Goal: Complete application form

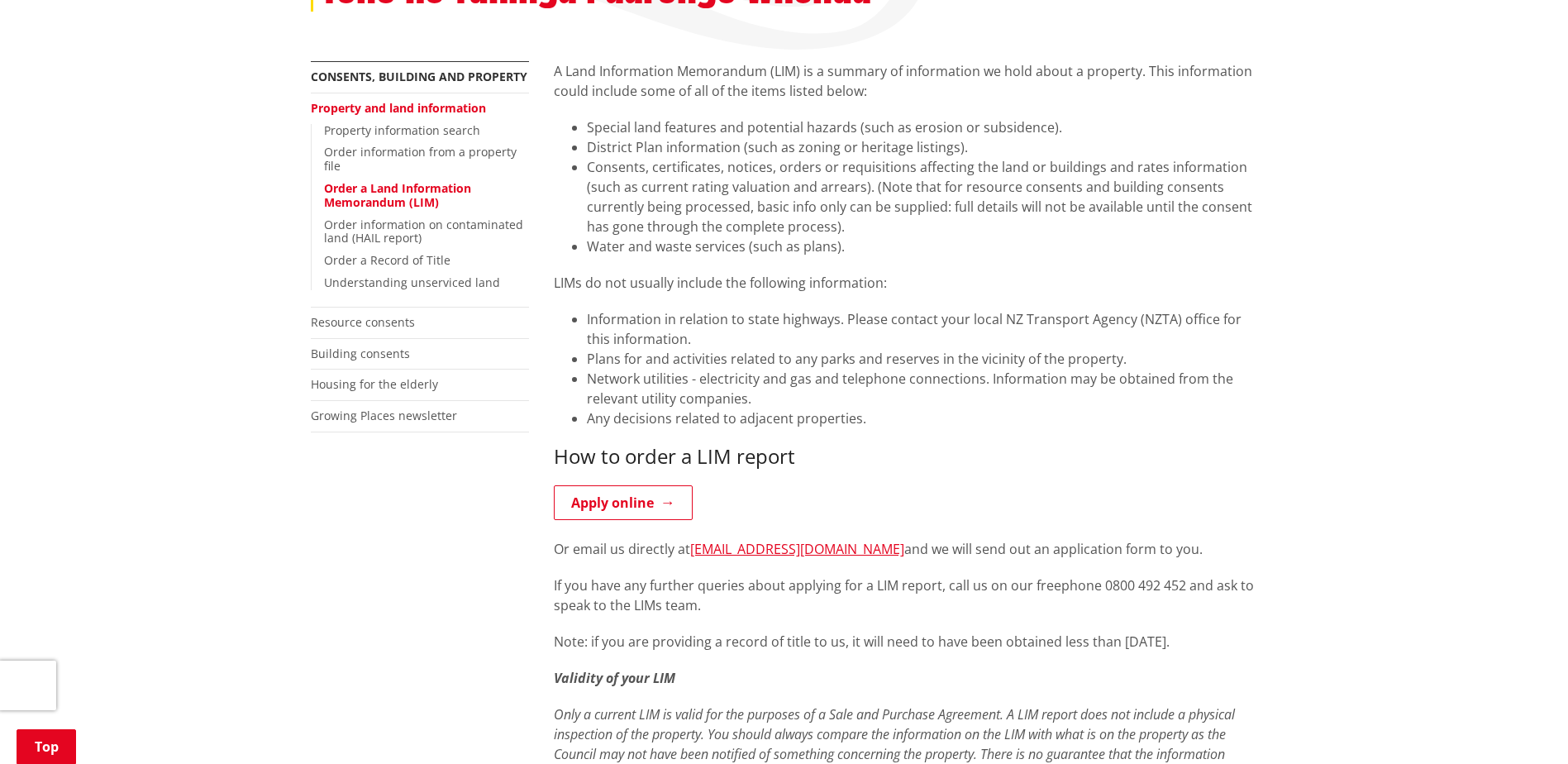
scroll to position [413, 0]
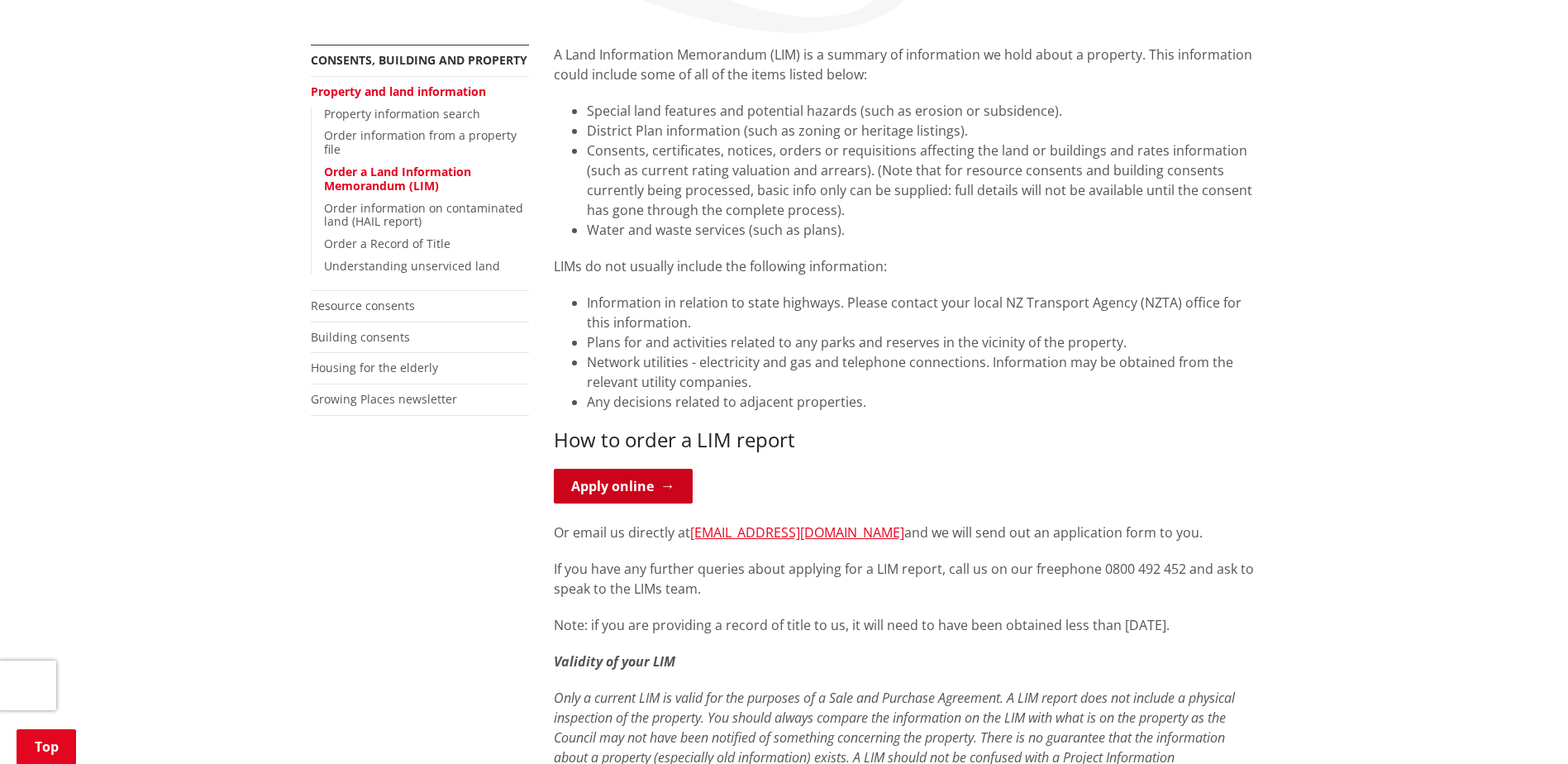
click at [601, 469] on link "Apply online" at bounding box center [622, 485] width 139 height 34
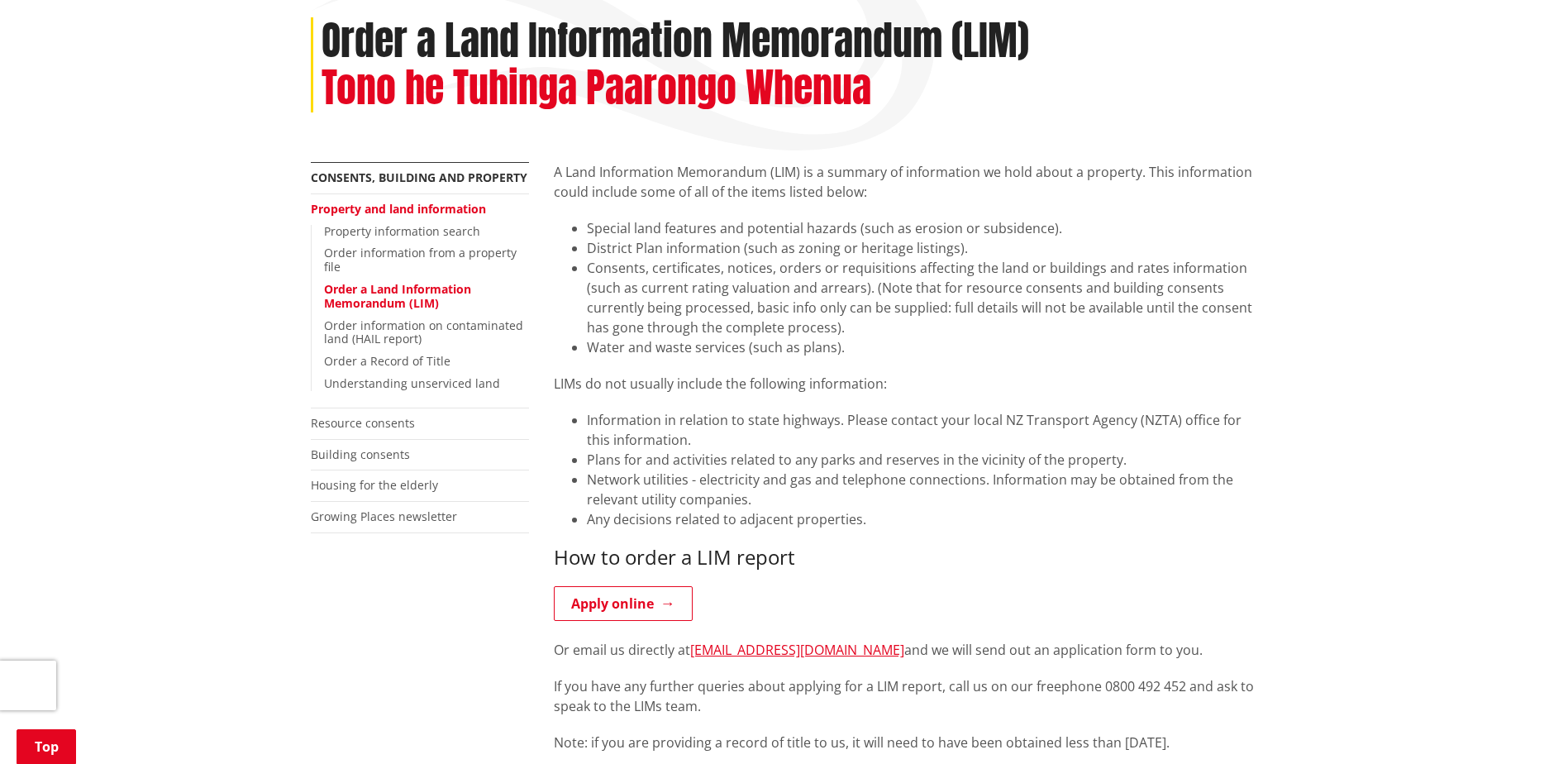
click at [411, 281] on link "Order a Land Information Memorandum (LIM)" at bounding box center [397, 295] width 147 height 29
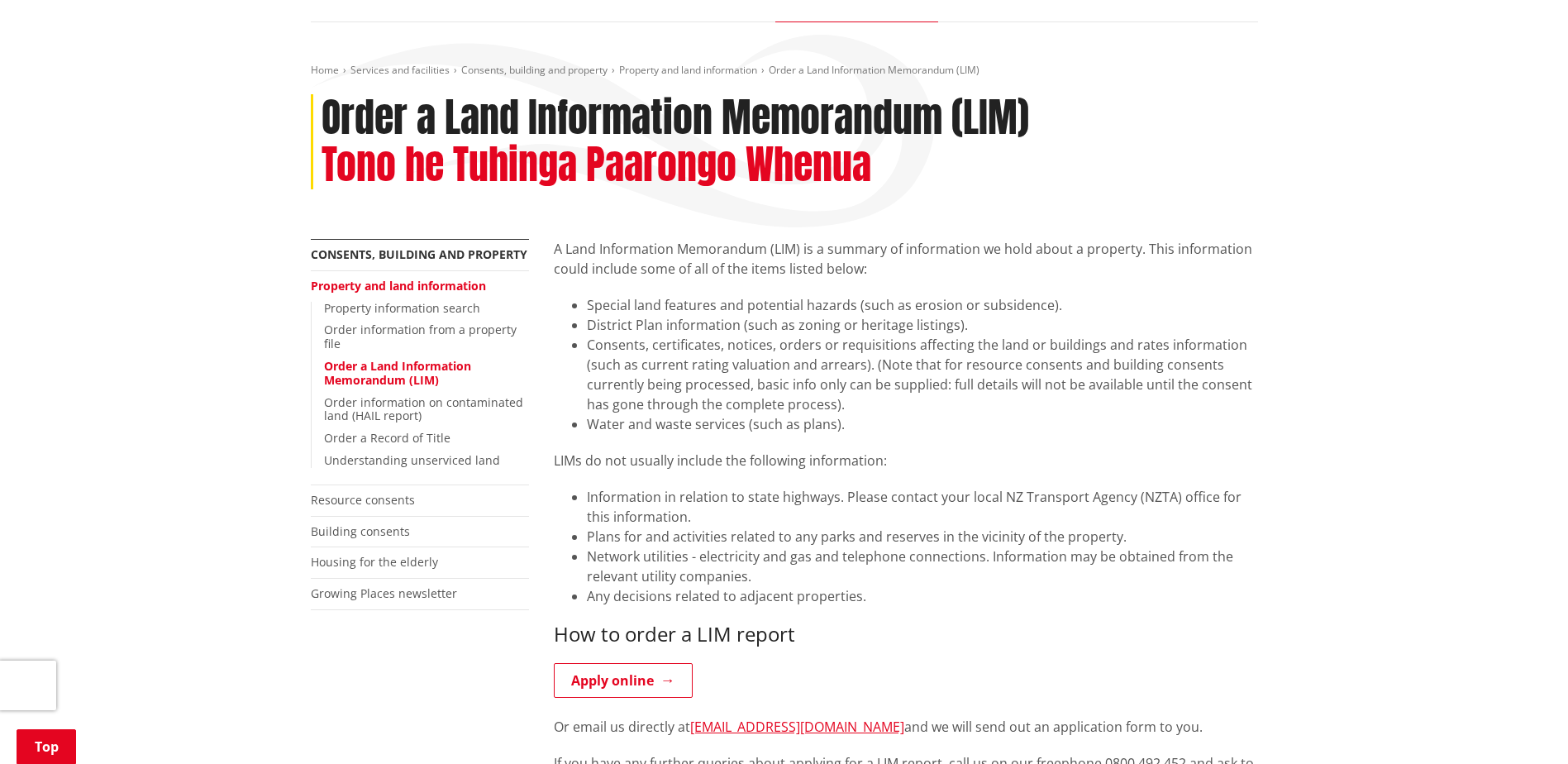
scroll to position [248, 0]
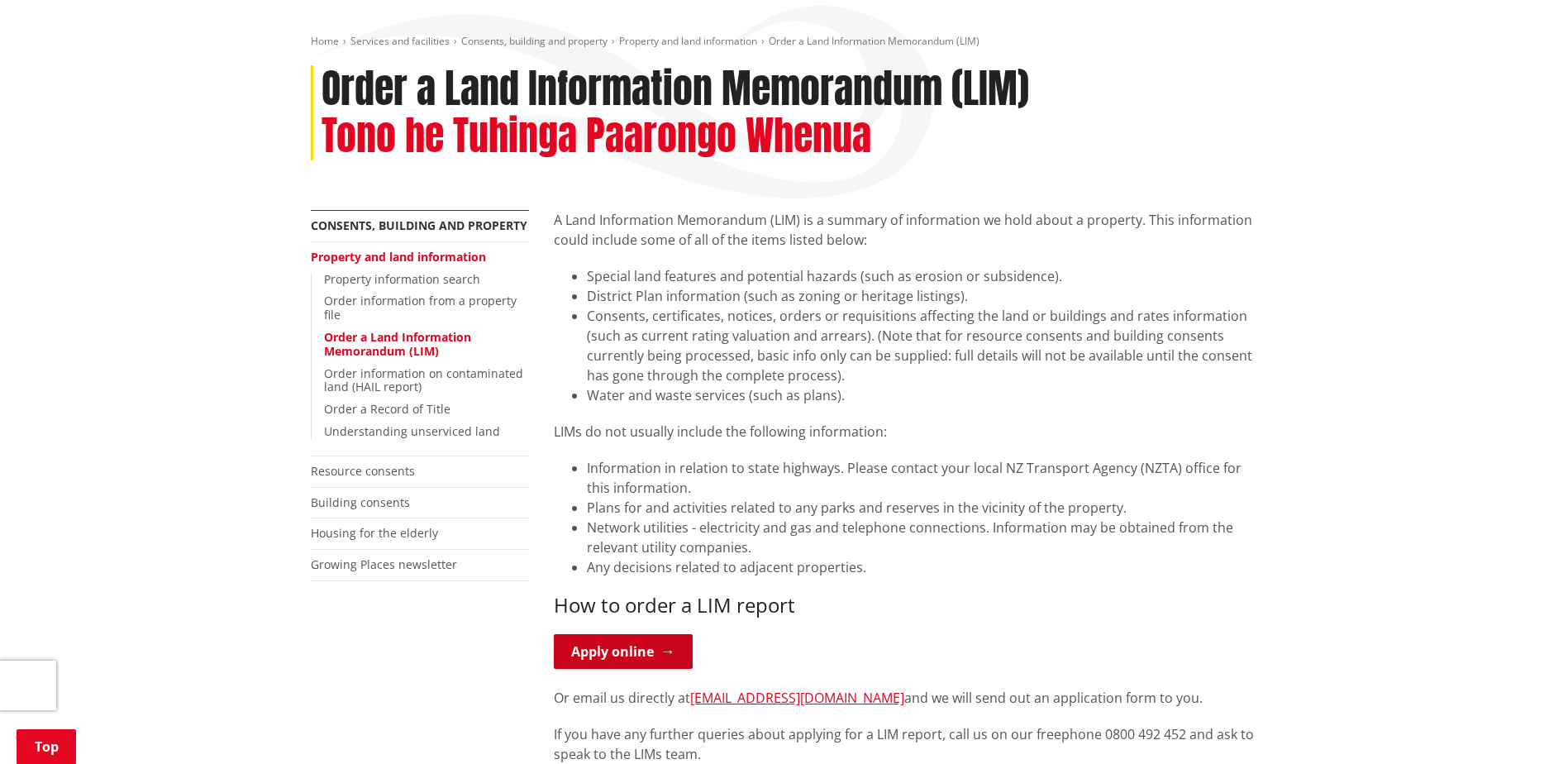
click at [631, 634] on link "Apply online" at bounding box center [622, 651] width 139 height 34
